Goal: Task Accomplishment & Management: Use online tool/utility

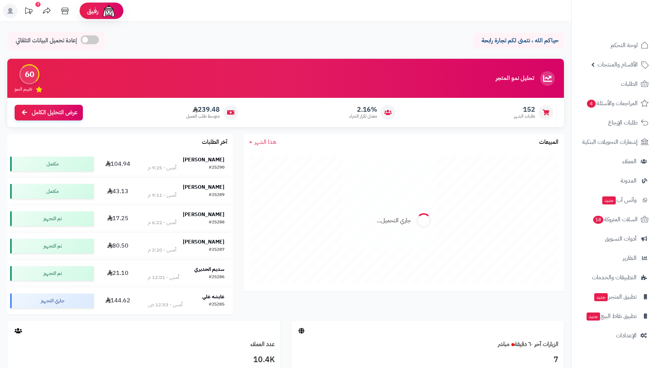
click at [560, 39] on div "حياكم الله ، نتمنى لكم تجارة رابحة" at bounding box center [518, 41] width 91 height 16
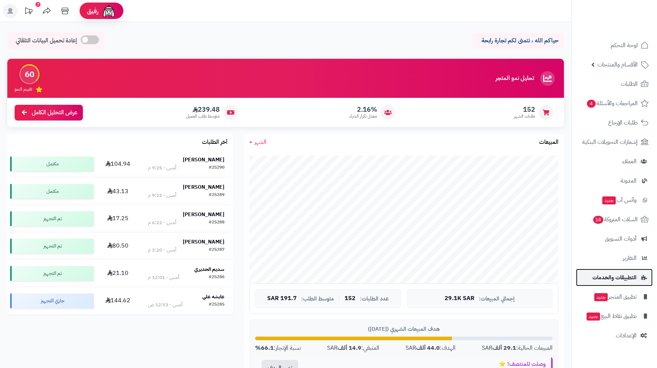
click at [622, 283] on link "التطبيقات والخدمات" at bounding box center [614, 278] width 77 height 18
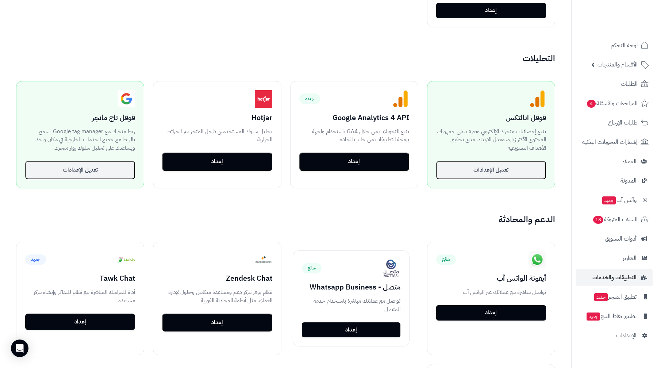
scroll to position [487, 0]
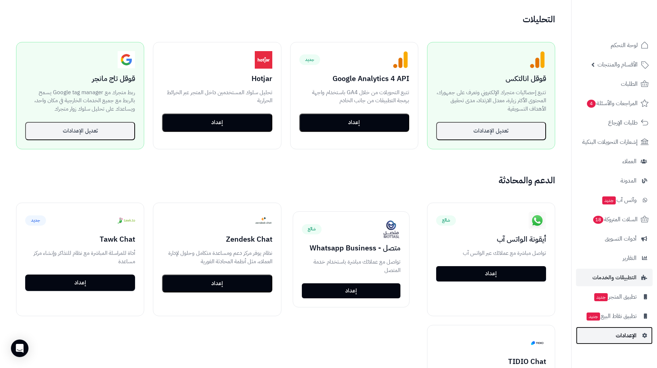
click at [644, 335] on icon at bounding box center [644, 335] width 7 height 5
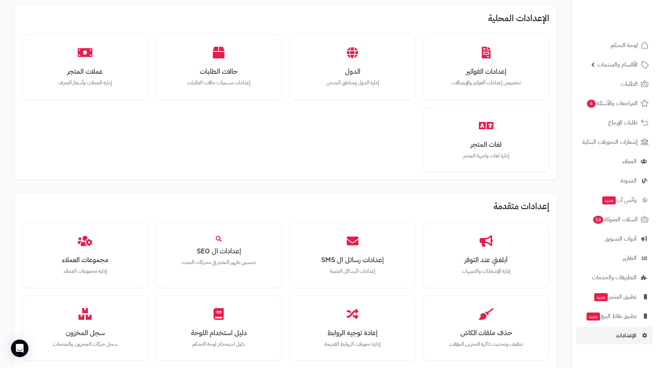
scroll to position [450, 0]
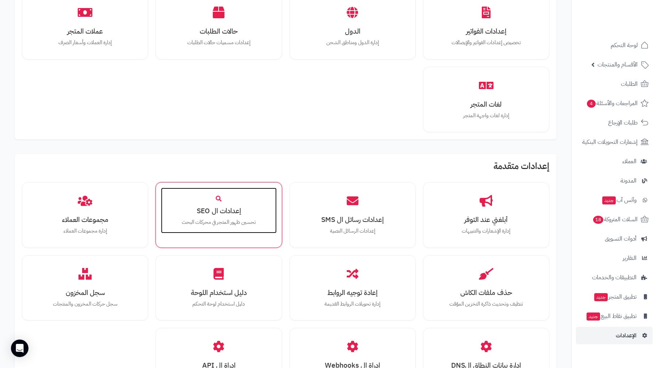
click at [231, 191] on div "إعدادات ال SEO تحسين ظهور المتجر في محركات البحث" at bounding box center [218, 211] width 115 height 46
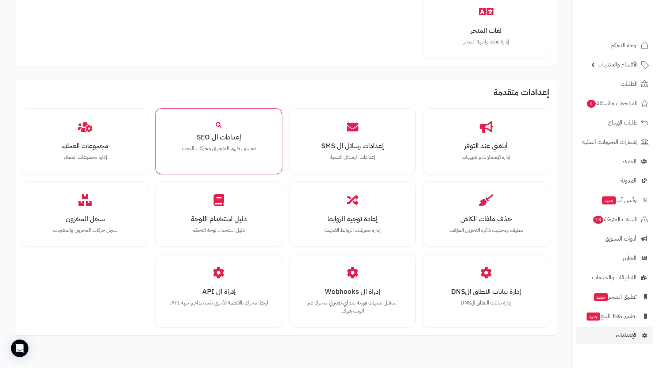
scroll to position [563, 0]
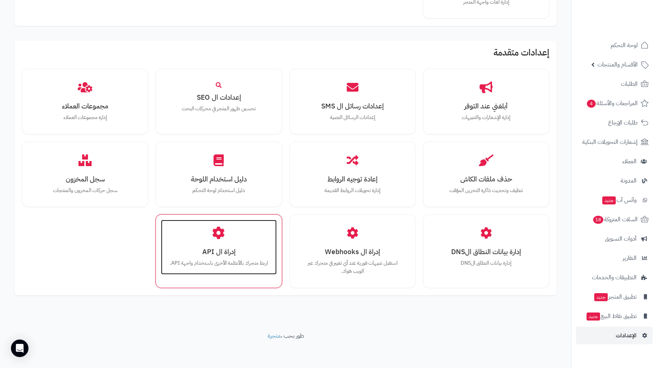
click at [248, 236] on div "إدراة ال API اربط متجرك بالأنظمة الأخرى باستخدام واجهة API." at bounding box center [218, 247] width 115 height 55
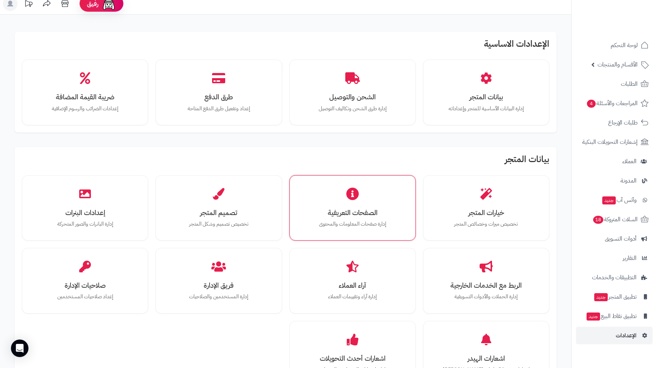
scroll to position [14, 0]
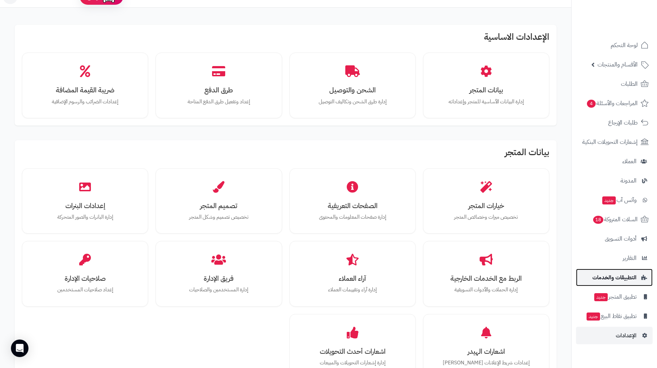
click at [619, 277] on span "التطبيقات والخدمات" at bounding box center [614, 277] width 44 height 10
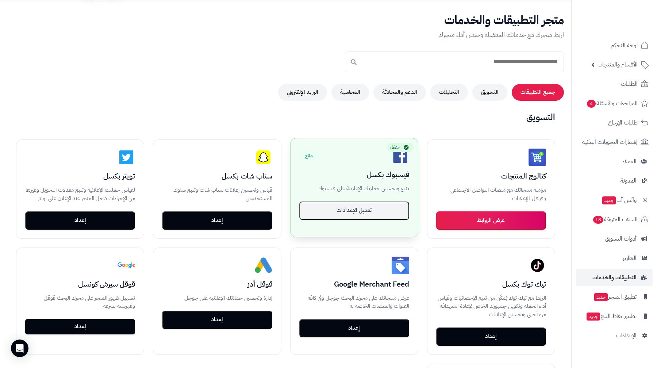
scroll to position [60, 0]
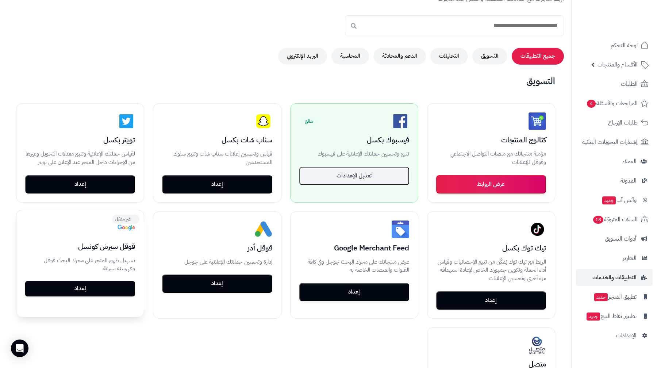
click at [85, 292] on link "إعداد" at bounding box center [80, 288] width 110 height 15
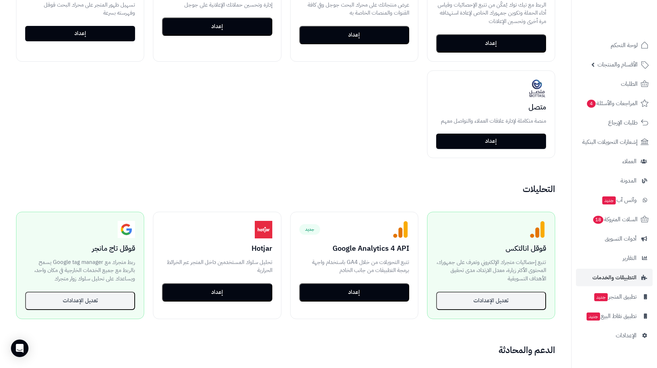
scroll to position [319, 0]
